Goal: Task Accomplishment & Management: Complete application form

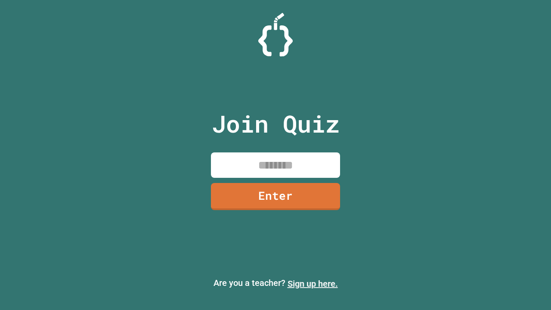
click at [312, 284] on link "Sign up here." at bounding box center [313, 283] width 50 height 10
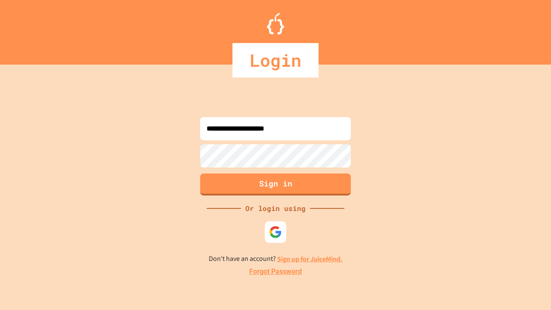
type input "**********"
